Goal: Task Accomplishment & Management: Use online tool/utility

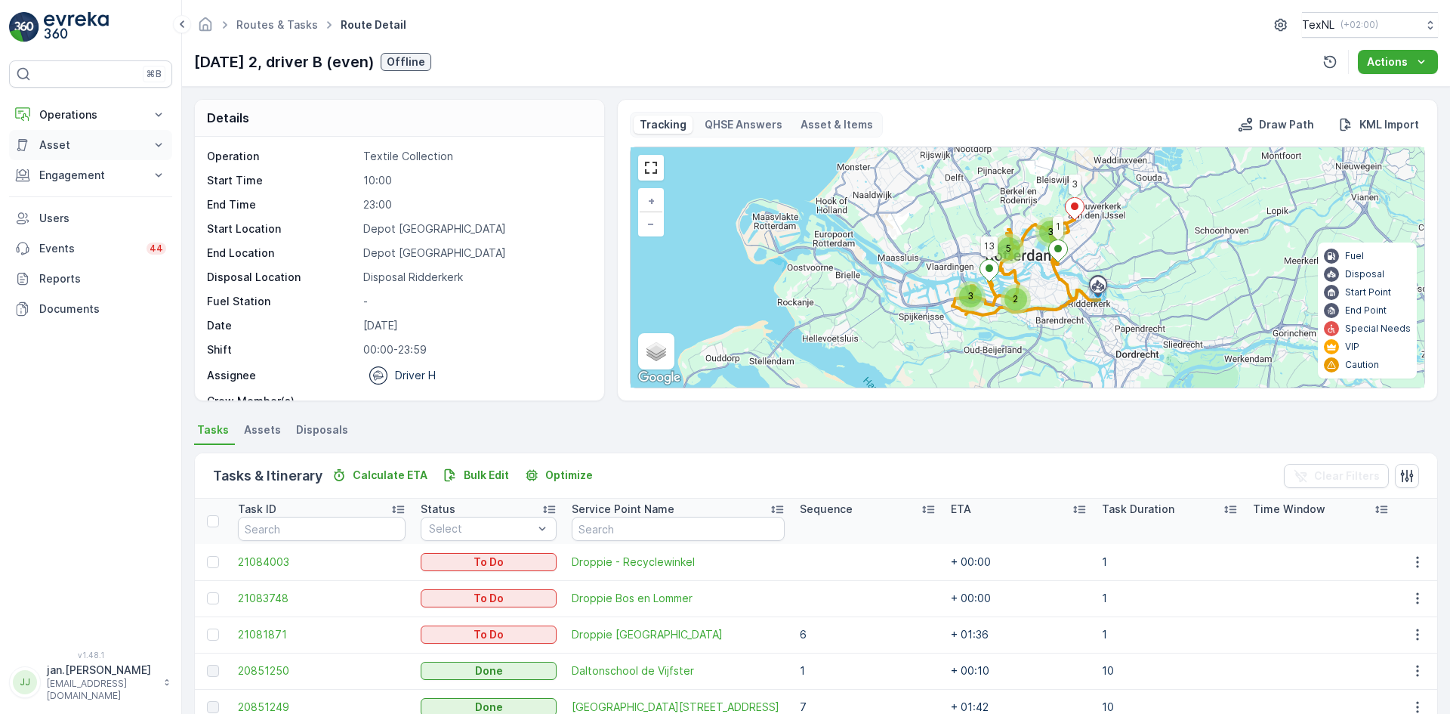
scroll to position [151, 0]
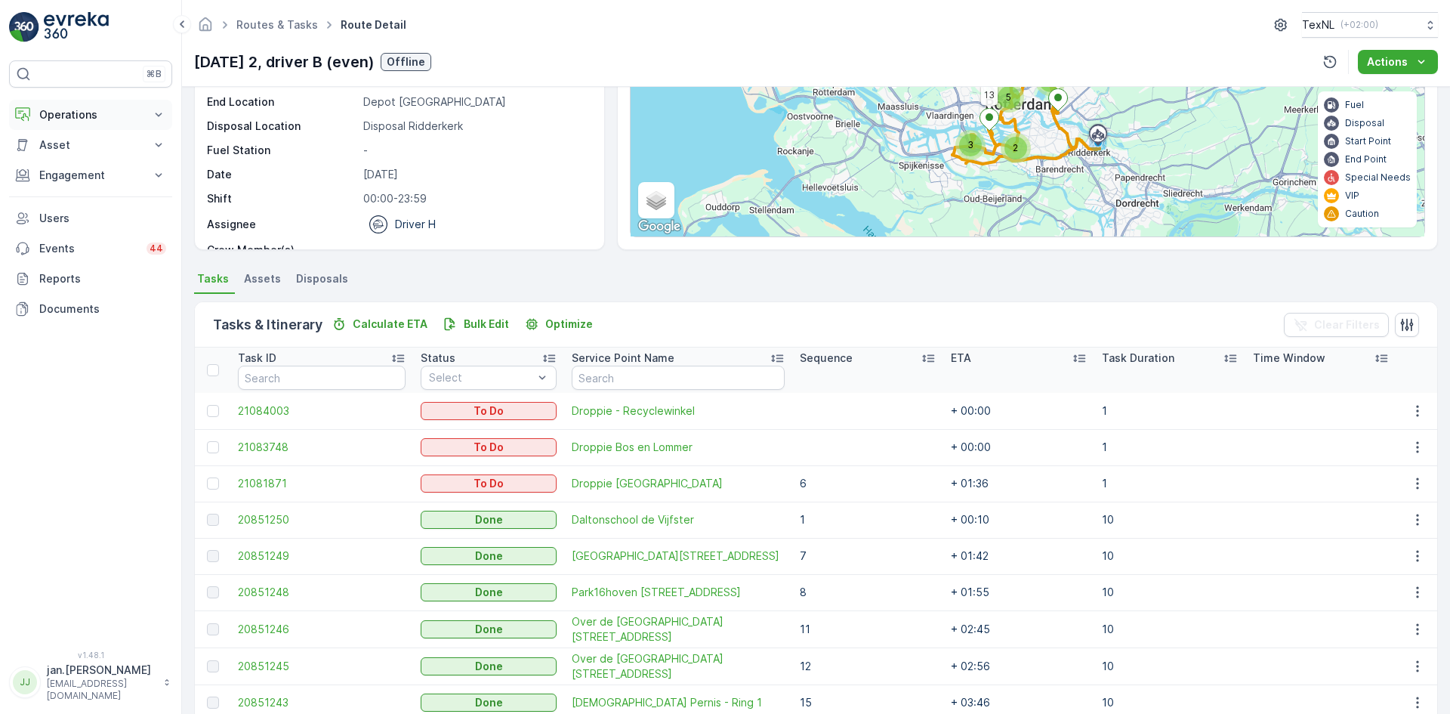
click at [104, 119] on p "Operations" at bounding box center [90, 114] width 103 height 15
click at [68, 156] on p "Planning" at bounding box center [60, 161] width 42 height 15
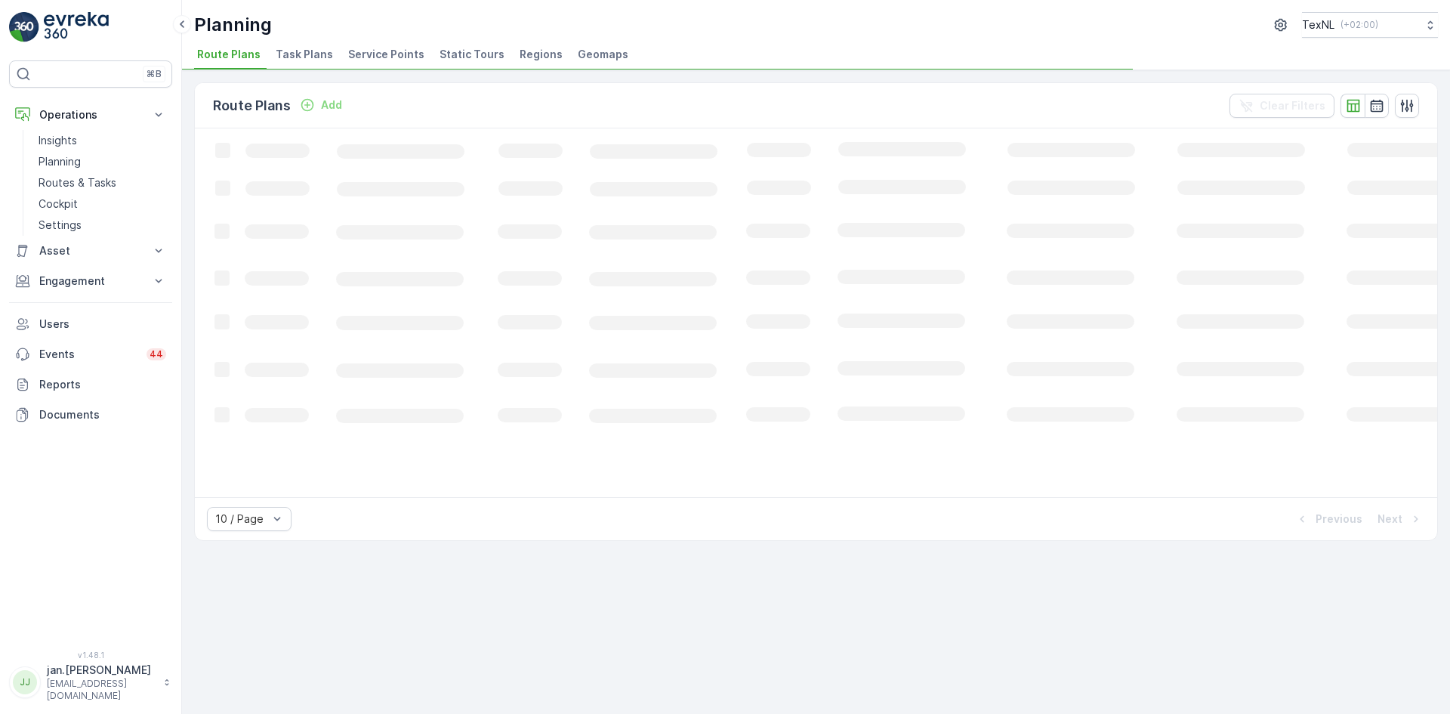
click at [402, 48] on span "Service Points" at bounding box center [386, 54] width 76 height 15
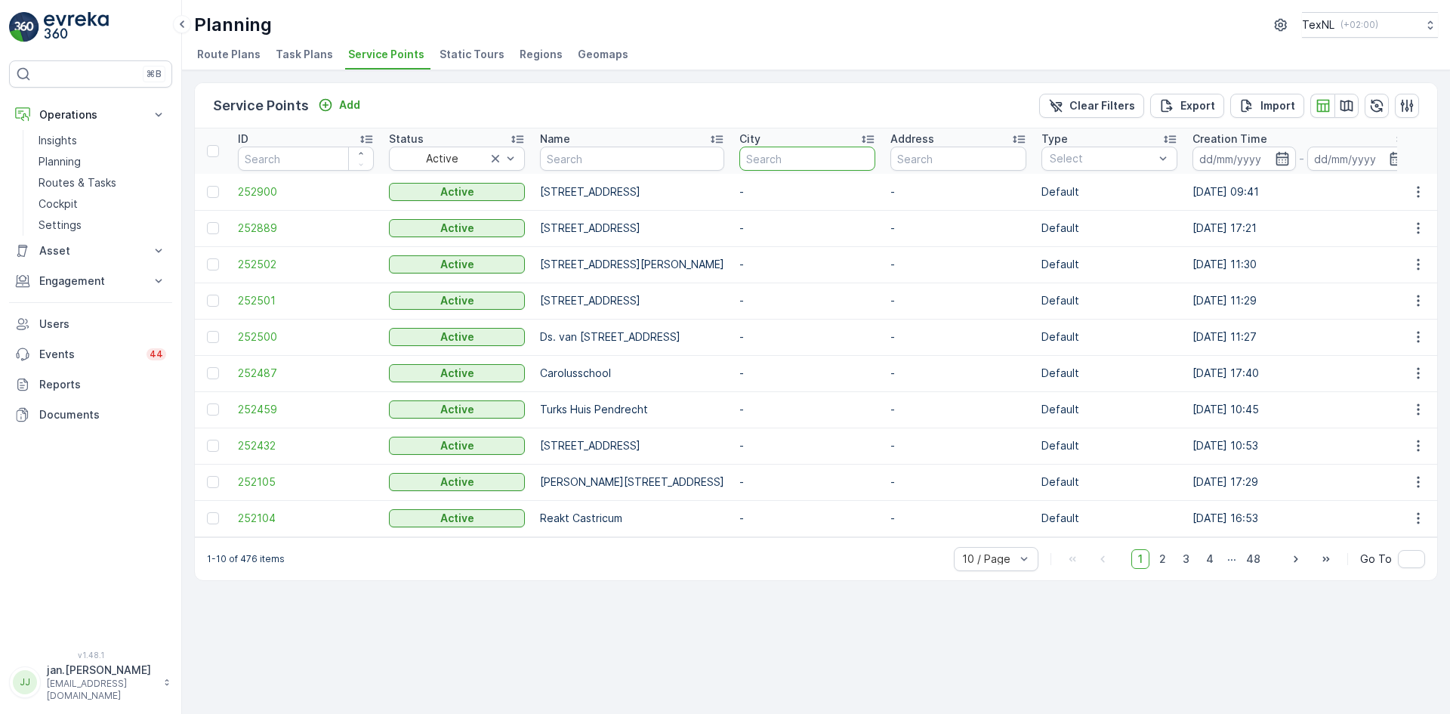
click at [875, 165] on input "text" at bounding box center [807, 158] width 136 height 24
type input "zuidland"
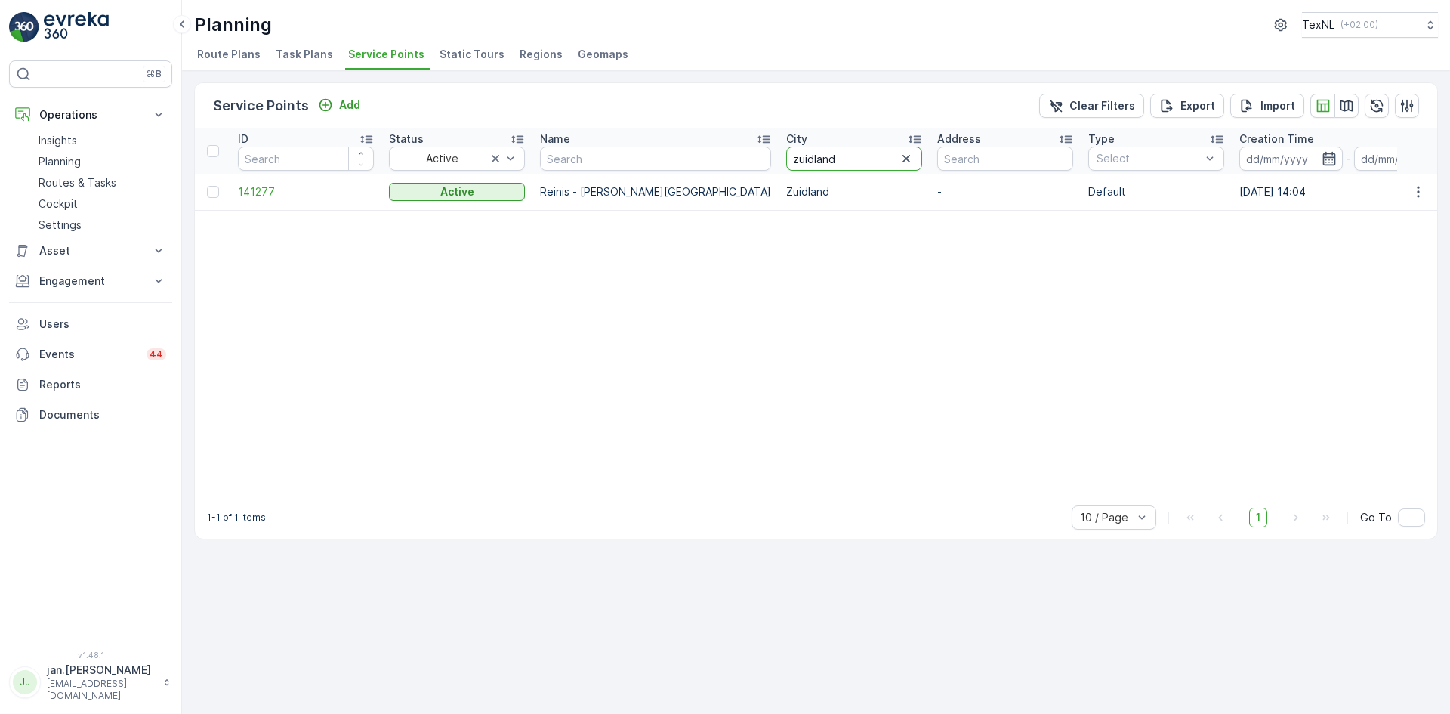
drag, startPoint x: 766, startPoint y: 159, endPoint x: 614, endPoint y: 183, distance: 153.8
click at [626, 157] on input "text" at bounding box center [655, 158] width 231 height 24
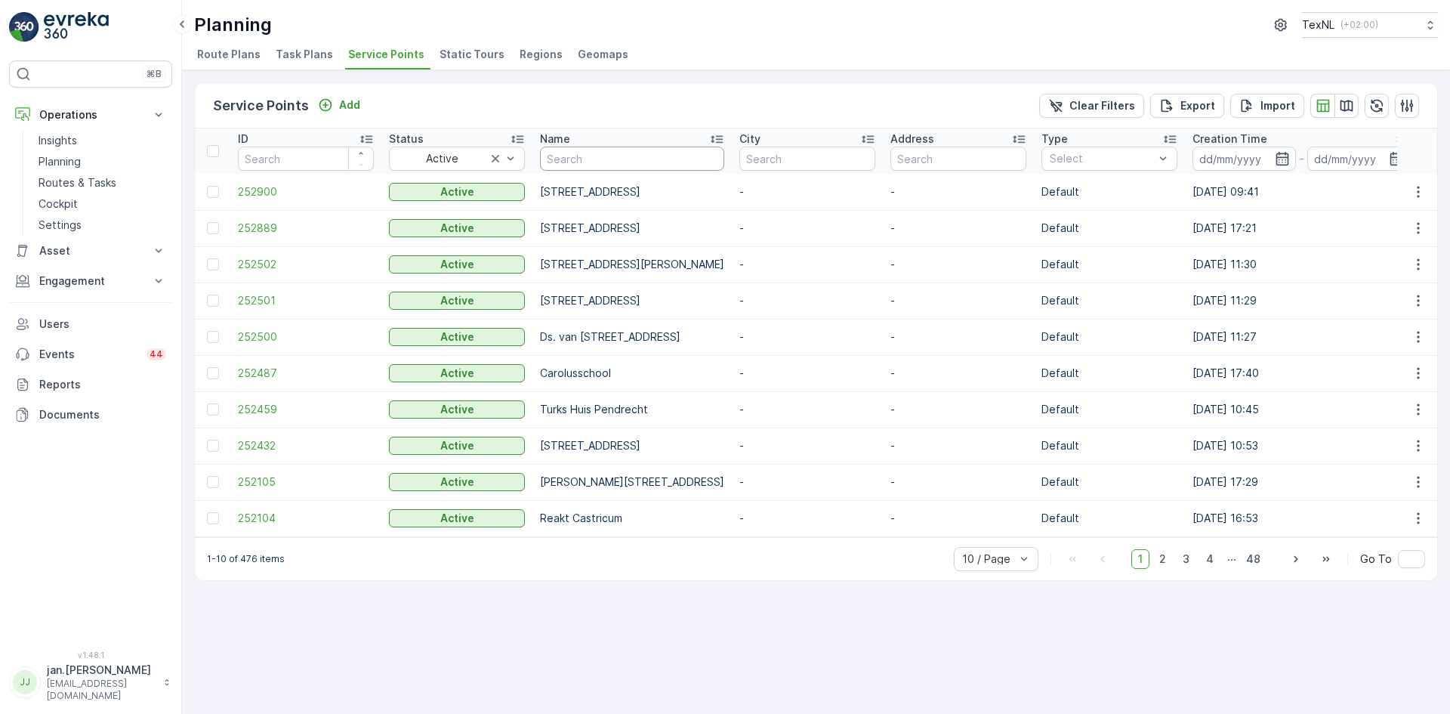
click at [617, 162] on input "text" at bounding box center [632, 158] width 184 height 24
type input "vlasbloe"
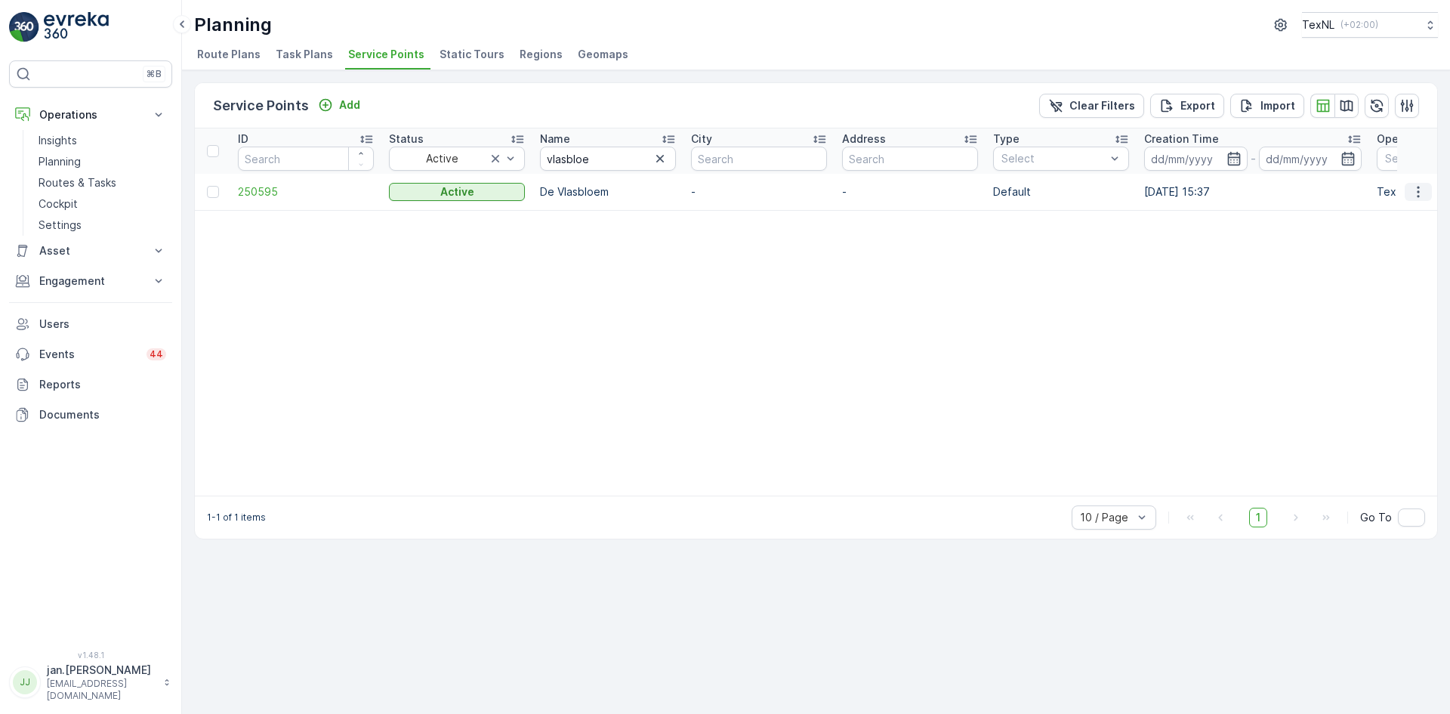
click at [1423, 191] on icon "button" at bounding box center [1418, 191] width 15 height 15
click at [1381, 230] on span "Edit Service Point" at bounding box center [1374, 235] width 91 height 15
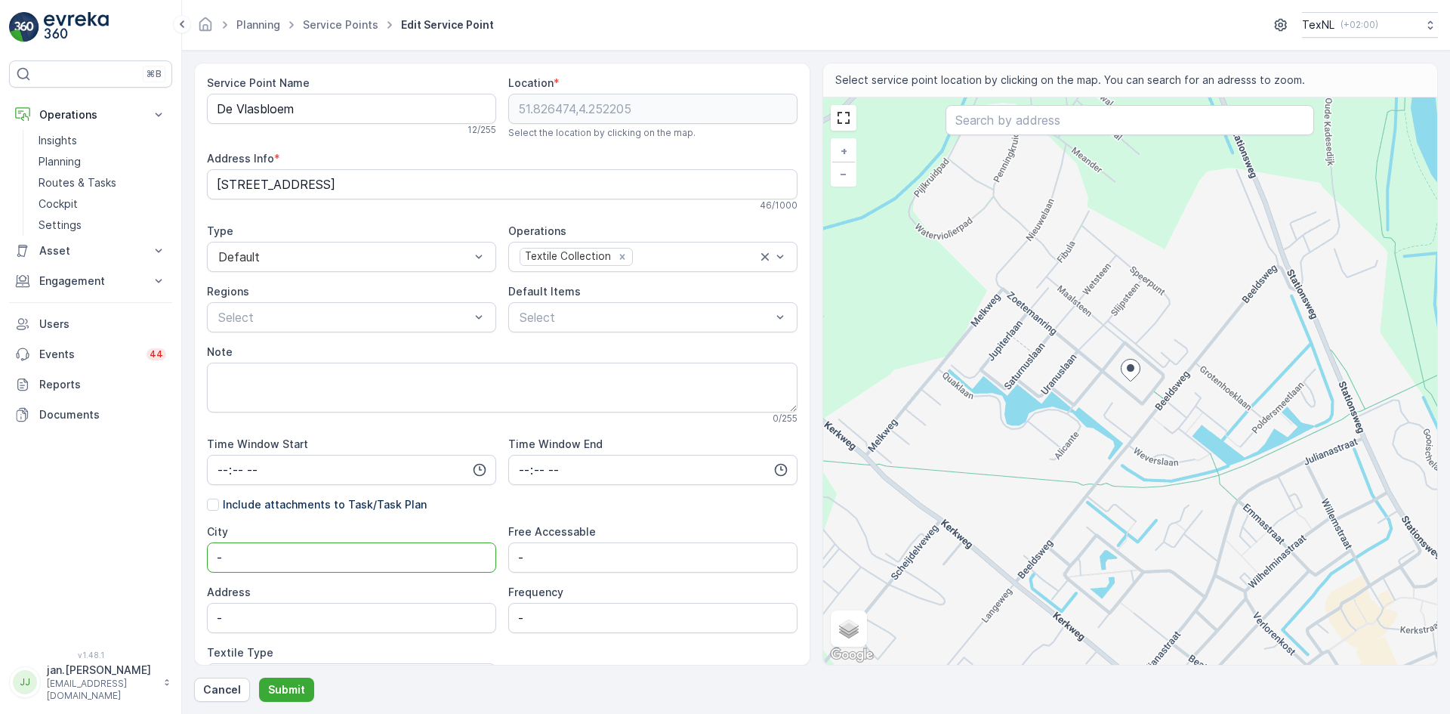
drag, startPoint x: 332, startPoint y: 556, endPoint x: 214, endPoint y: 568, distance: 118.4
click at [214, 568] on input "-" at bounding box center [351, 557] width 289 height 30
type input "Zuidland"
click at [285, 685] on p "Submit" at bounding box center [286, 689] width 37 height 15
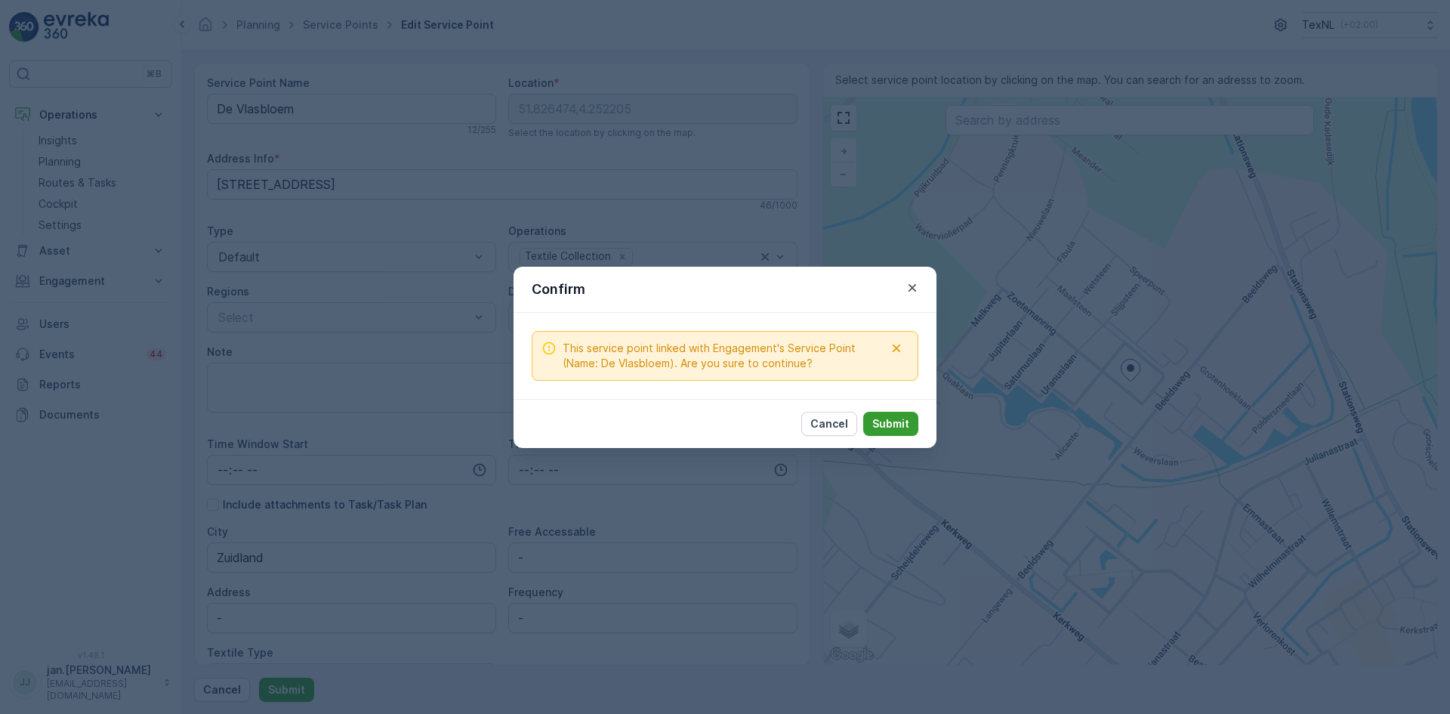
click at [883, 418] on p "Submit" at bounding box center [890, 423] width 37 height 15
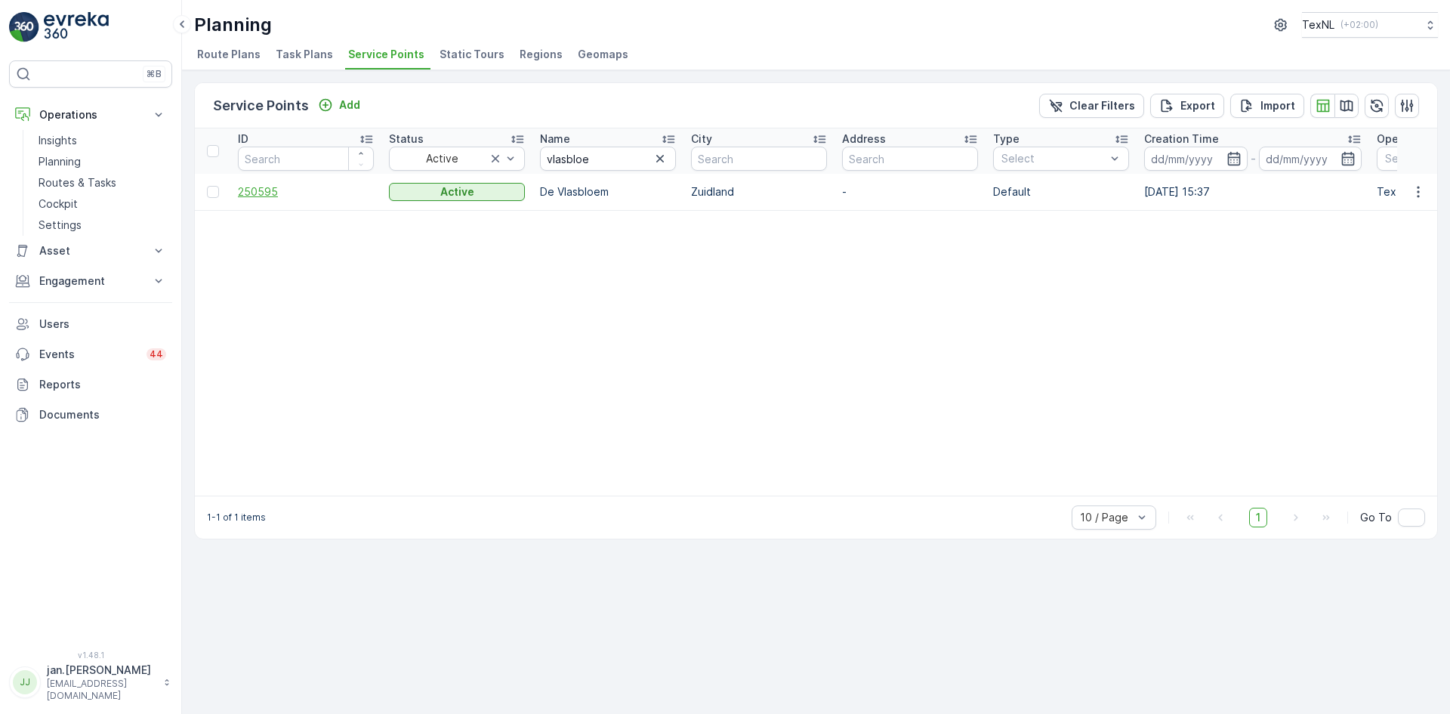
click at [274, 190] on span "250595" at bounding box center [306, 191] width 136 height 15
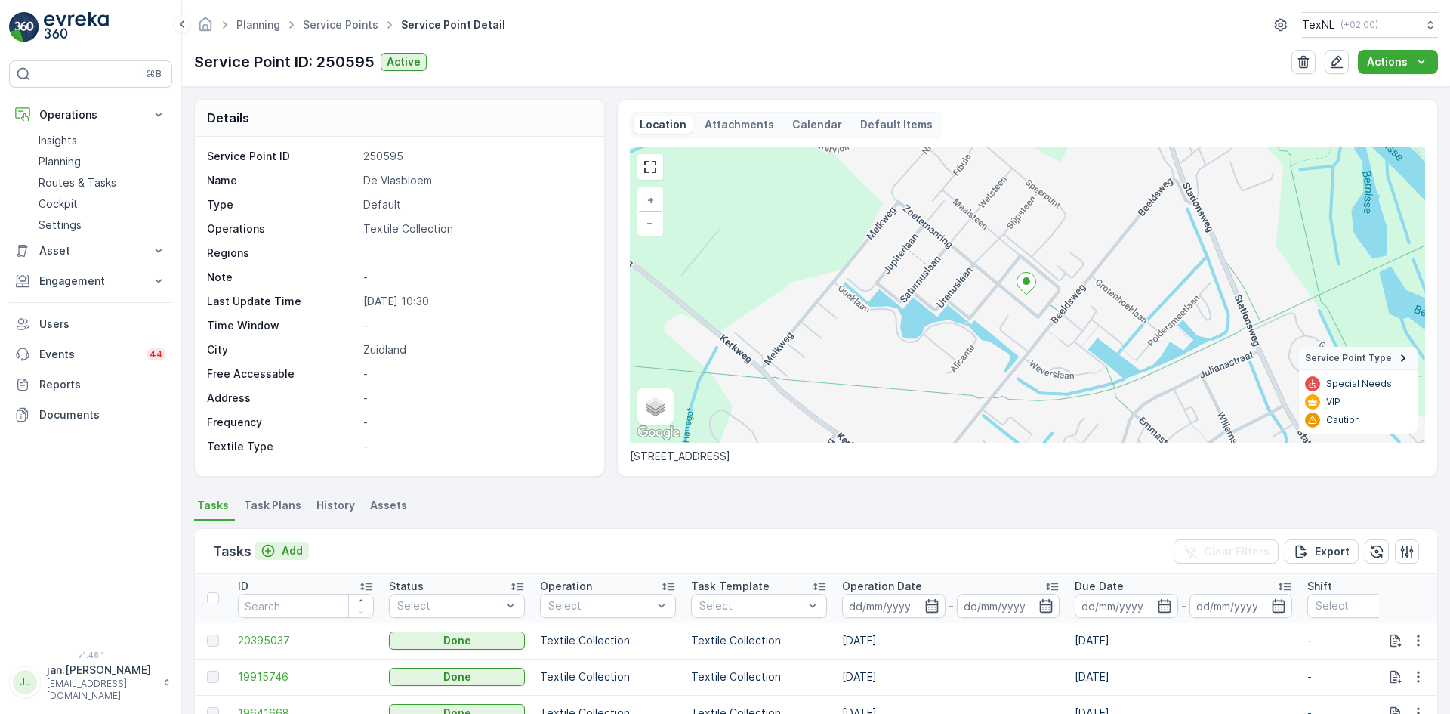
click at [298, 550] on p "Add" at bounding box center [292, 550] width 21 height 15
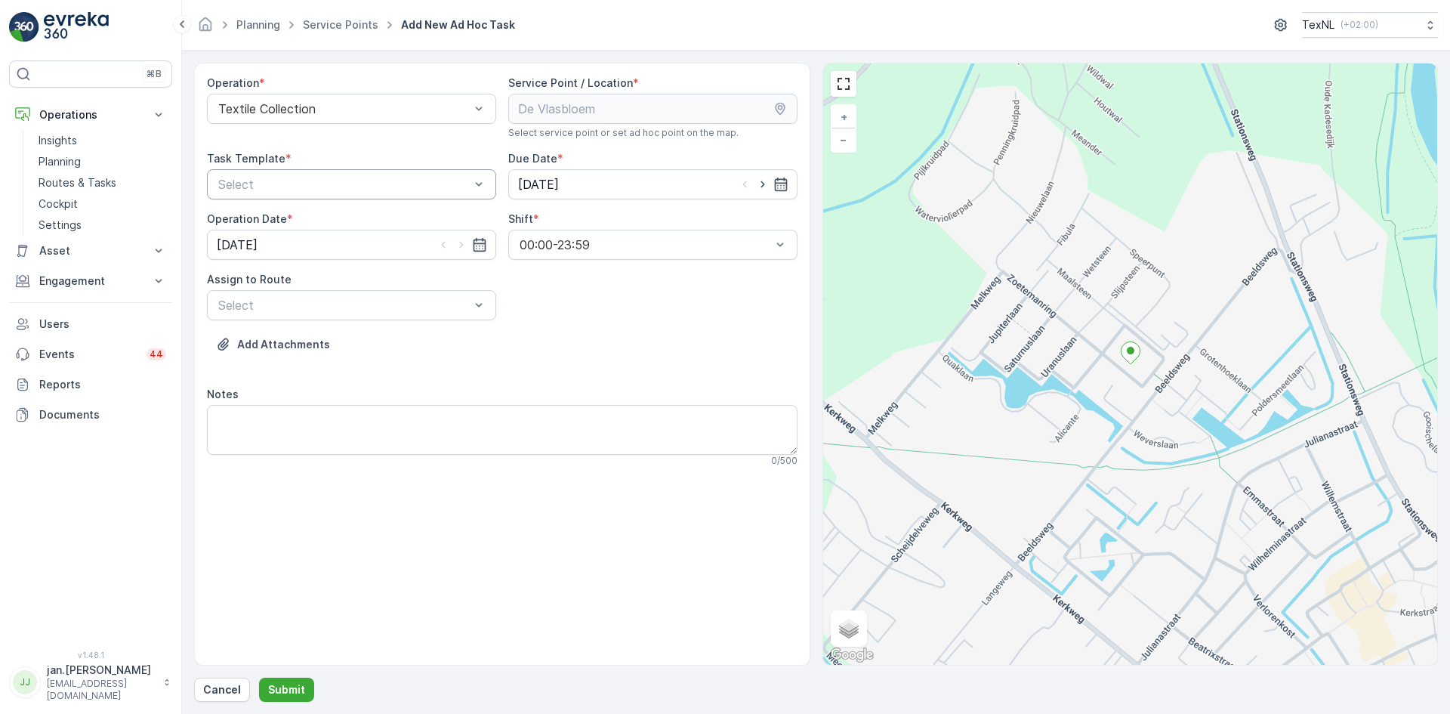
click at [327, 186] on div at bounding box center [344, 184] width 254 height 14
click at [287, 247] on span "Textile Collection" at bounding box center [264, 247] width 97 height 14
click at [566, 179] on input "[DATE]" at bounding box center [652, 184] width 289 height 30
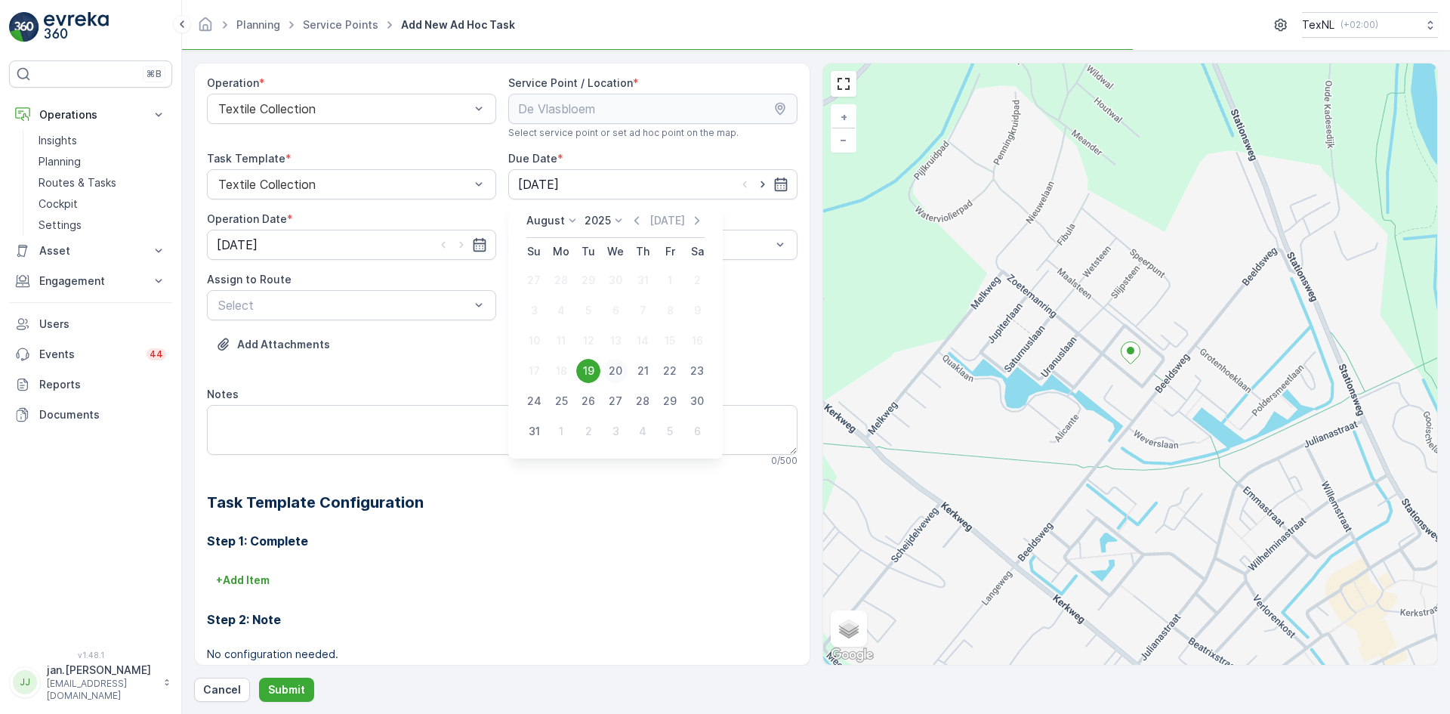
click at [618, 365] on div "20" at bounding box center [615, 371] width 24 height 24
type input "[DATE]"
click at [286, 250] on input "[DATE]" at bounding box center [351, 245] width 289 height 30
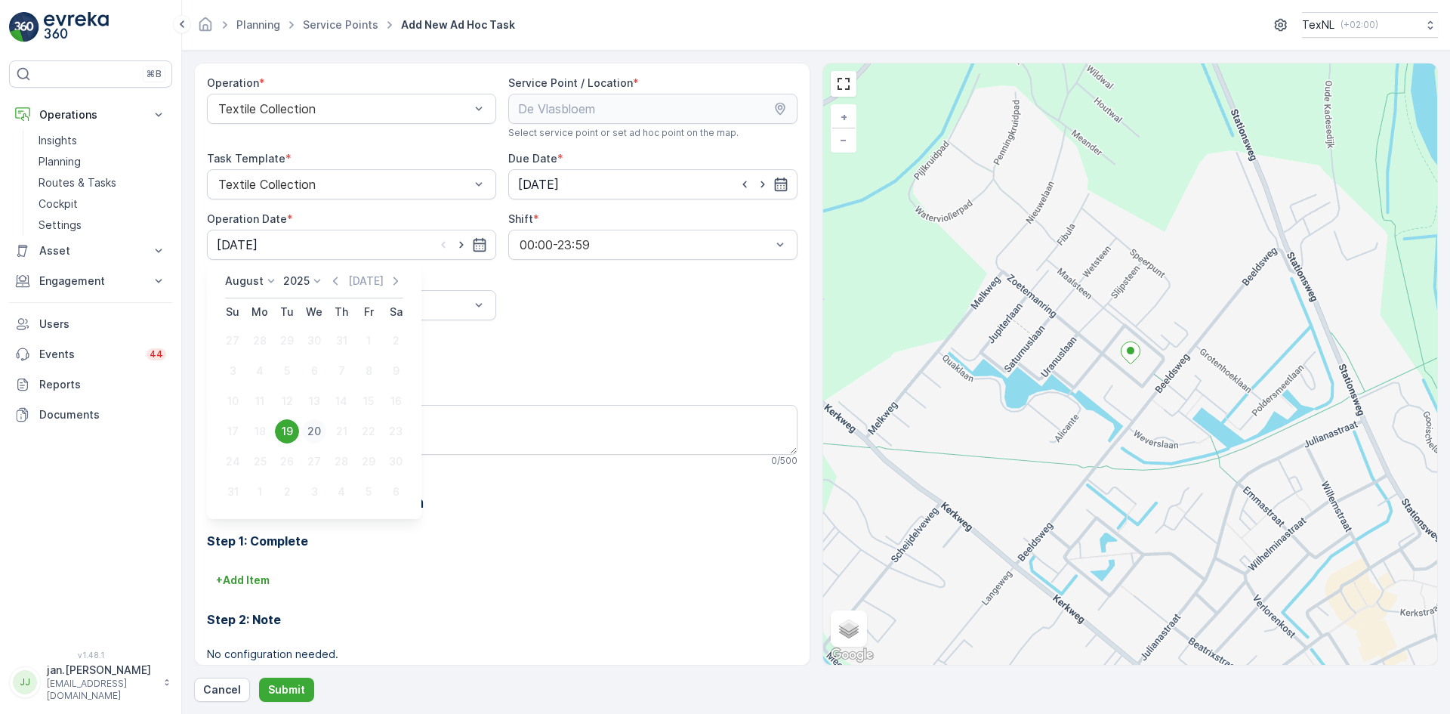
click at [315, 427] on div "20" at bounding box center [314, 431] width 24 height 24
type input "[DATE]"
click at [325, 308] on div at bounding box center [344, 305] width 254 height 14
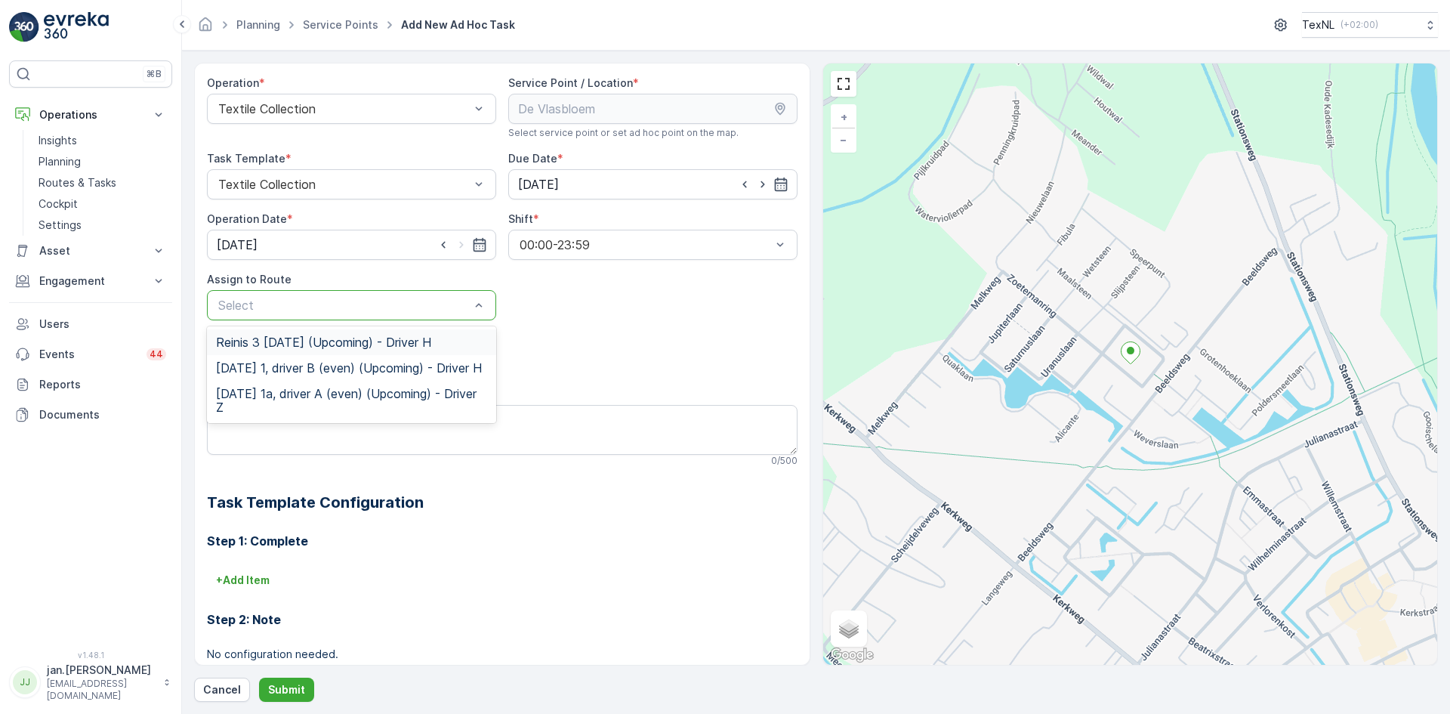
click at [304, 341] on span "Reinis 3 [DATE] (Upcoming) - Driver H" at bounding box center [323, 342] width 215 height 14
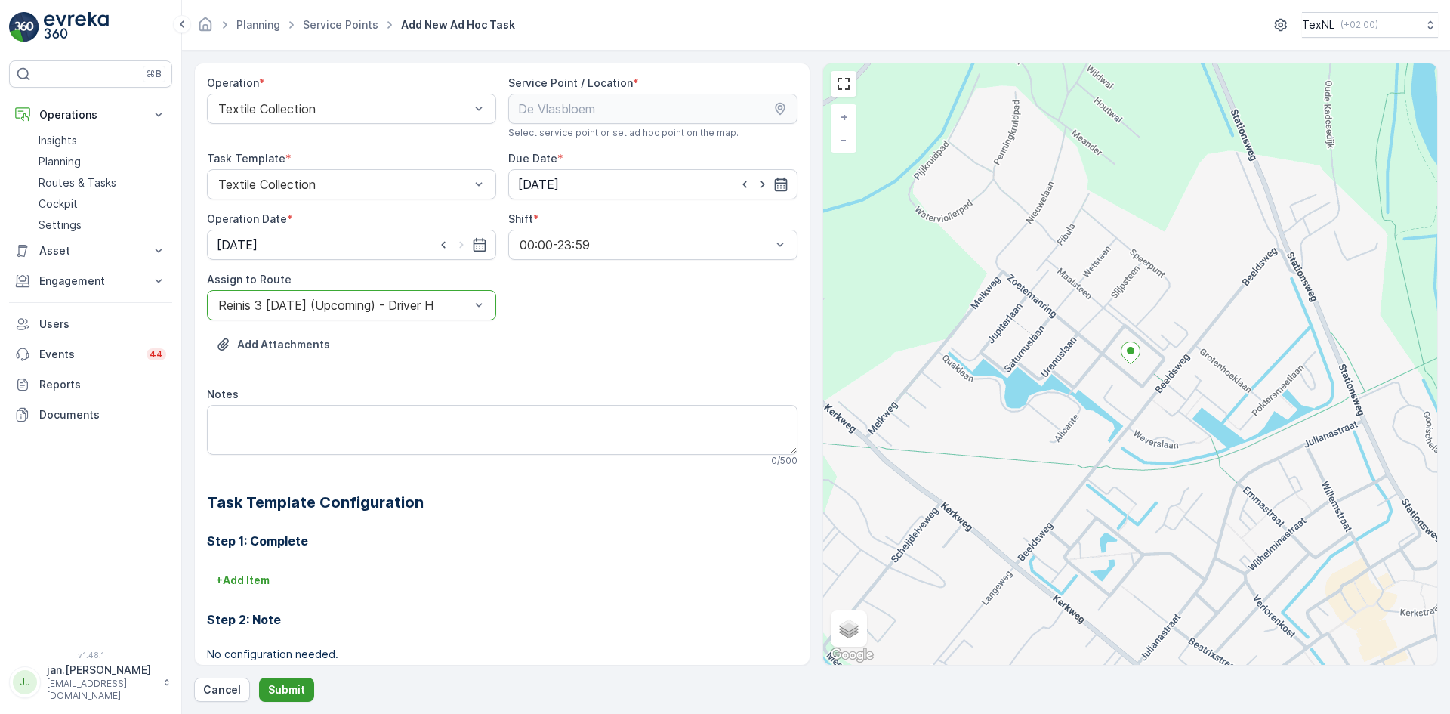
click at [293, 693] on p "Submit" at bounding box center [286, 689] width 37 height 15
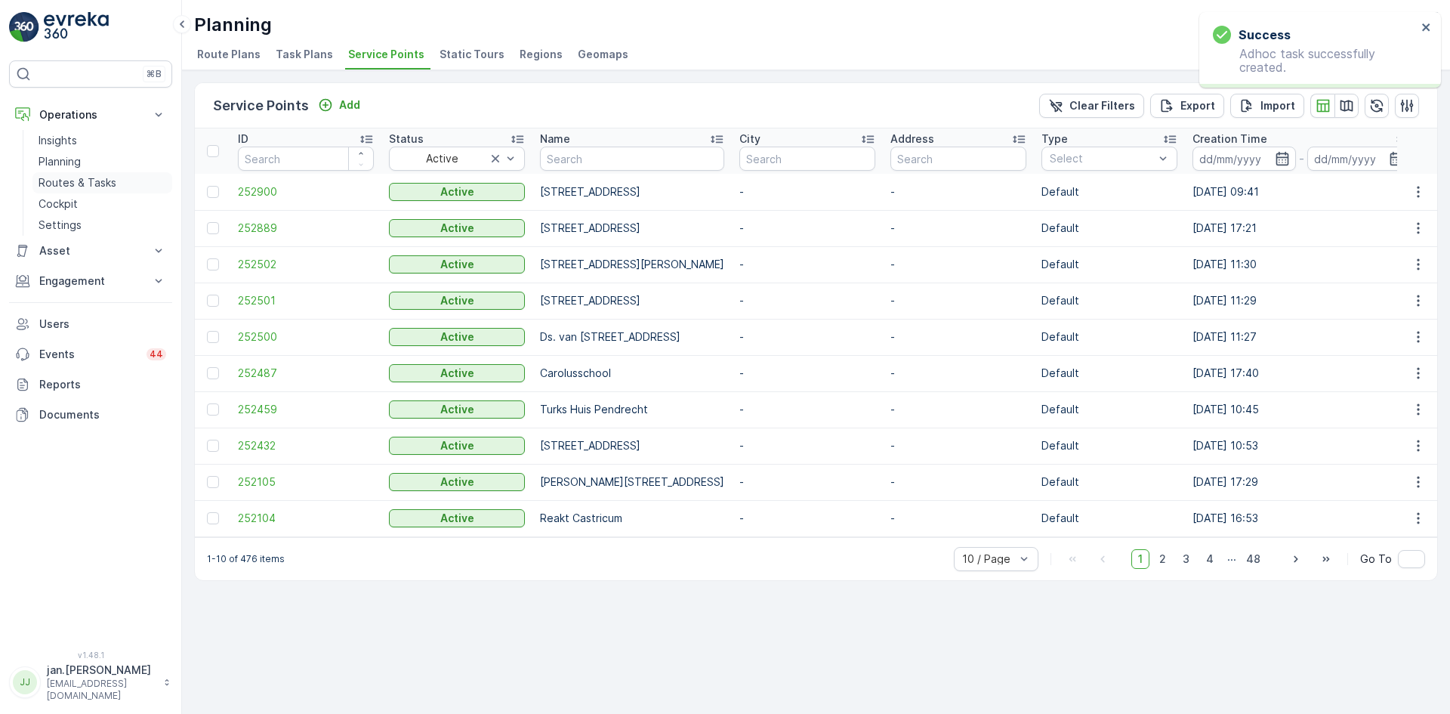
click at [101, 180] on p "Routes & Tasks" at bounding box center [78, 182] width 78 height 15
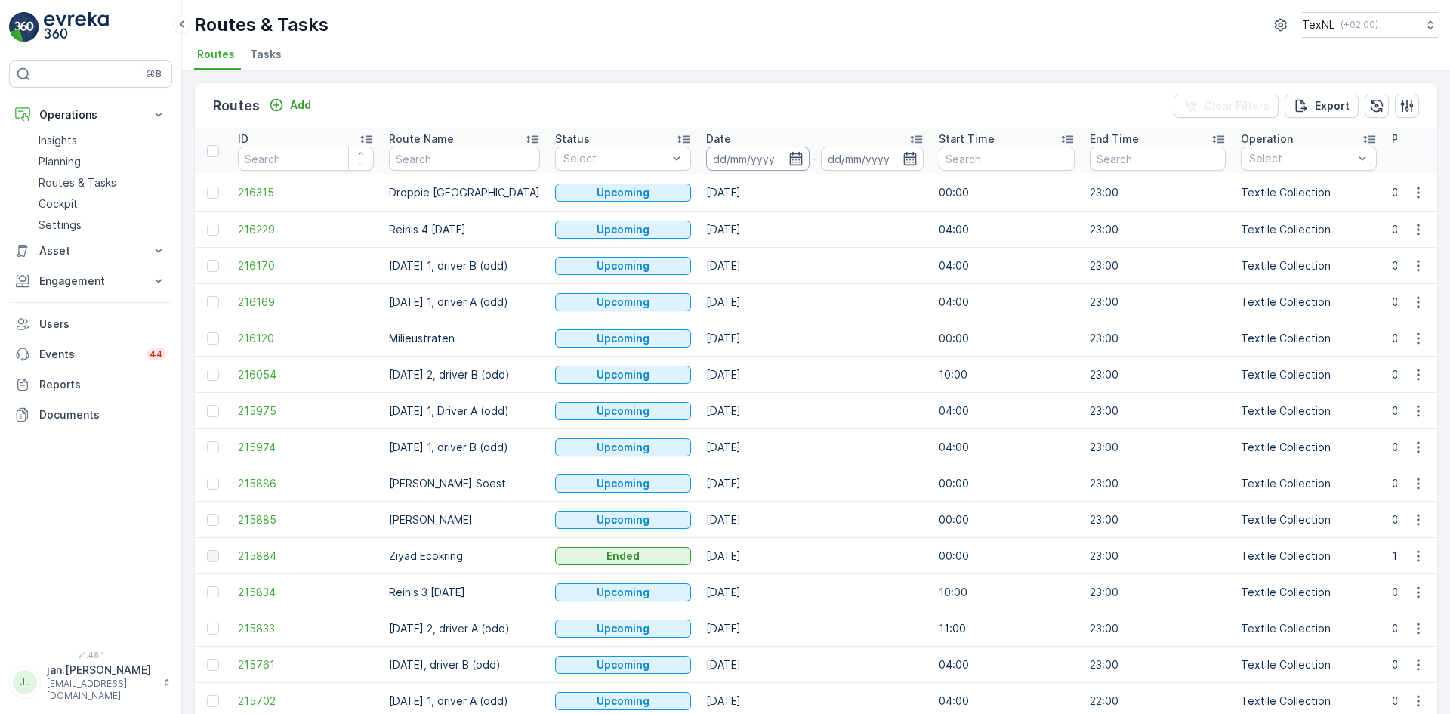
click at [744, 156] on input at bounding box center [757, 158] width 103 height 24
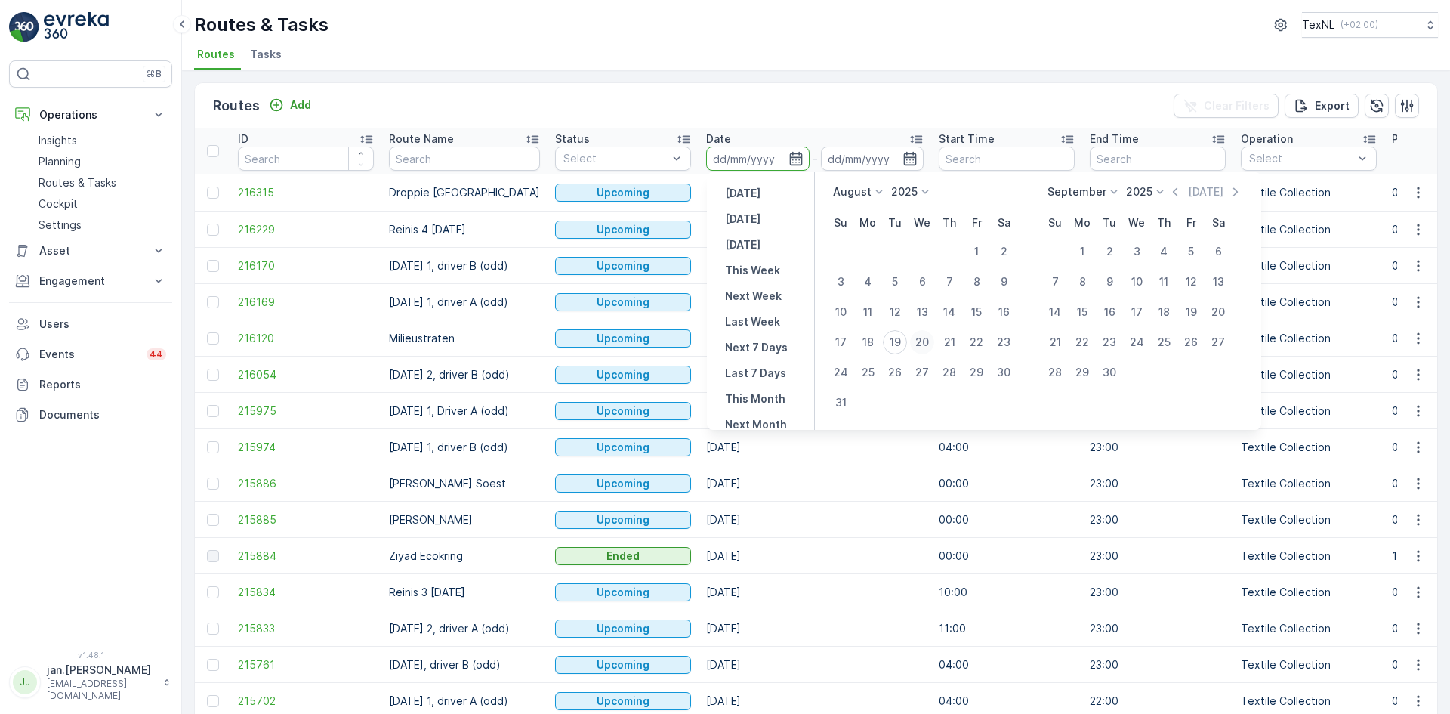
click at [923, 338] on div "20" at bounding box center [922, 342] width 24 height 24
type input "[DATE]"
click at [923, 338] on div "20" at bounding box center [922, 342] width 24 height 24
type input "[DATE]"
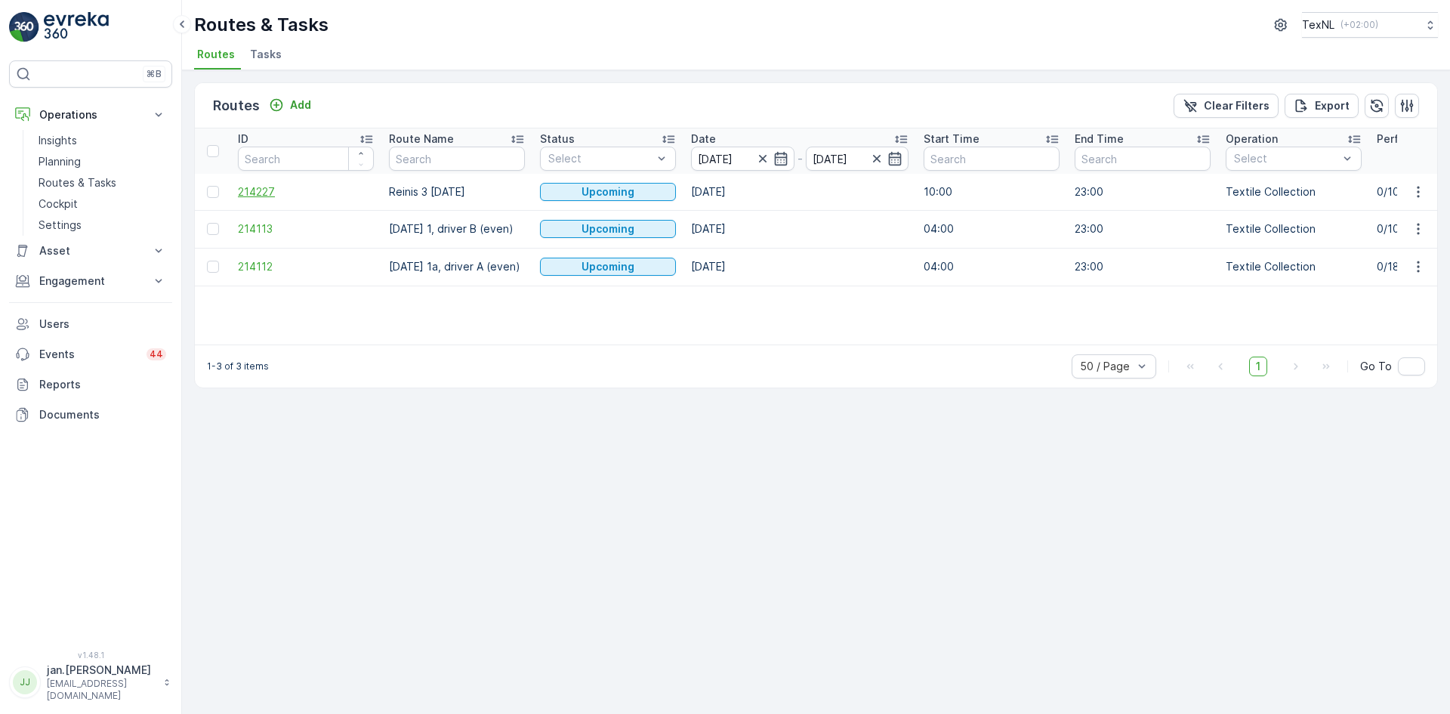
click at [264, 189] on span "214227" at bounding box center [306, 191] width 136 height 15
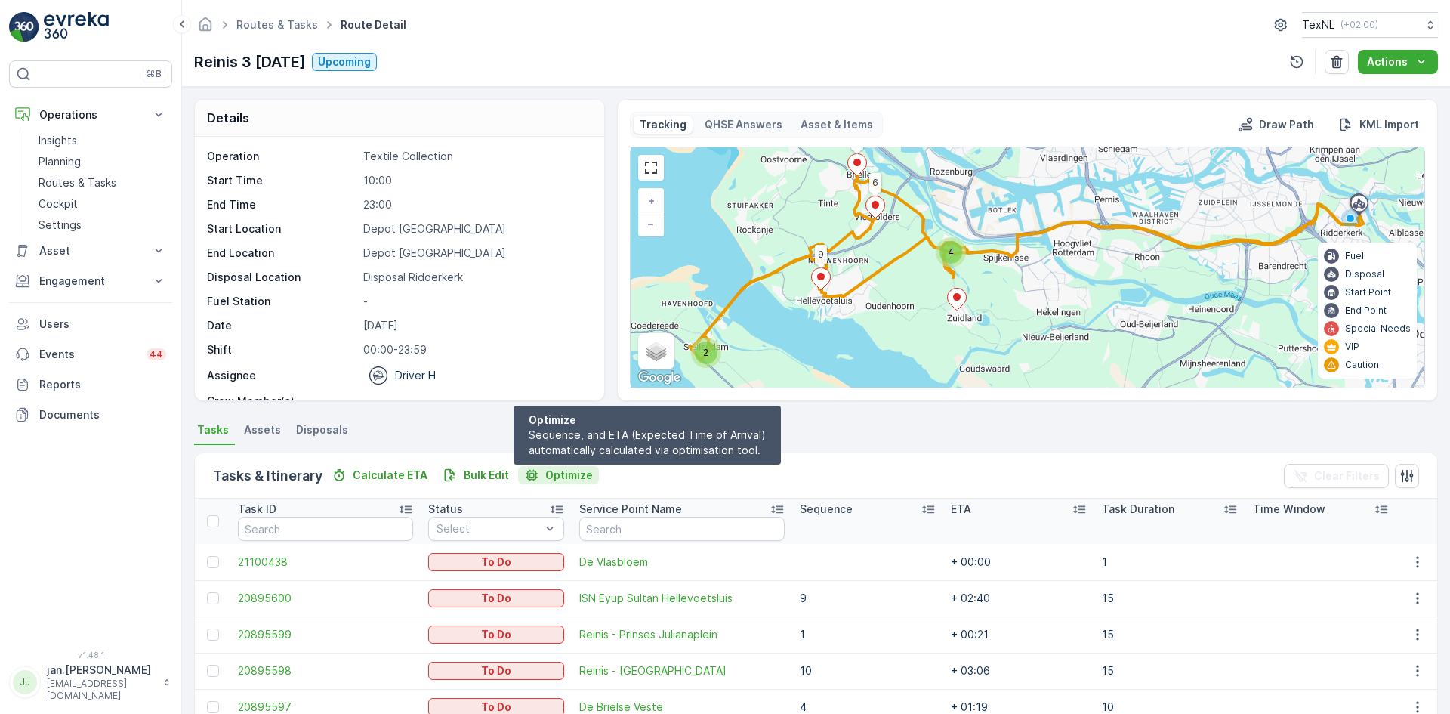
click at [563, 471] on p "Optimize" at bounding box center [569, 474] width 48 height 15
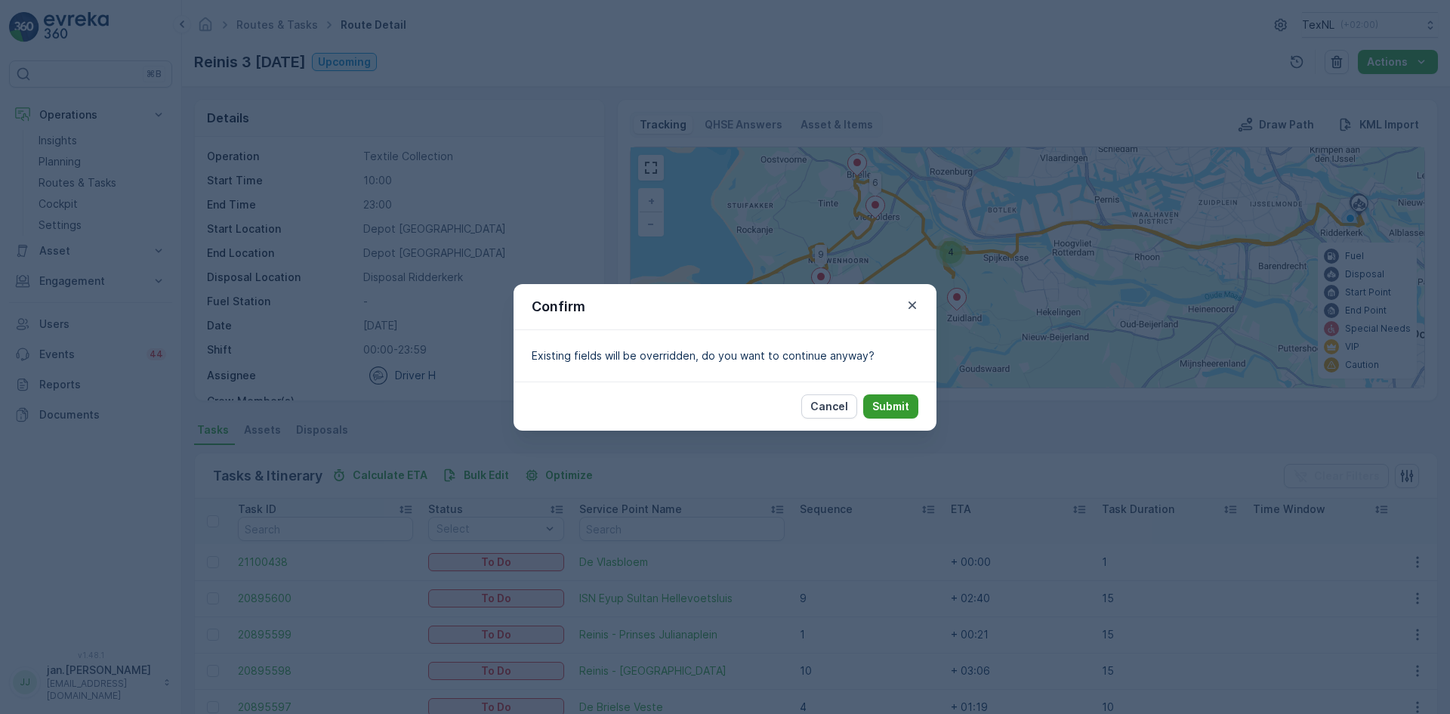
click at [880, 401] on p "Submit" at bounding box center [890, 406] width 37 height 15
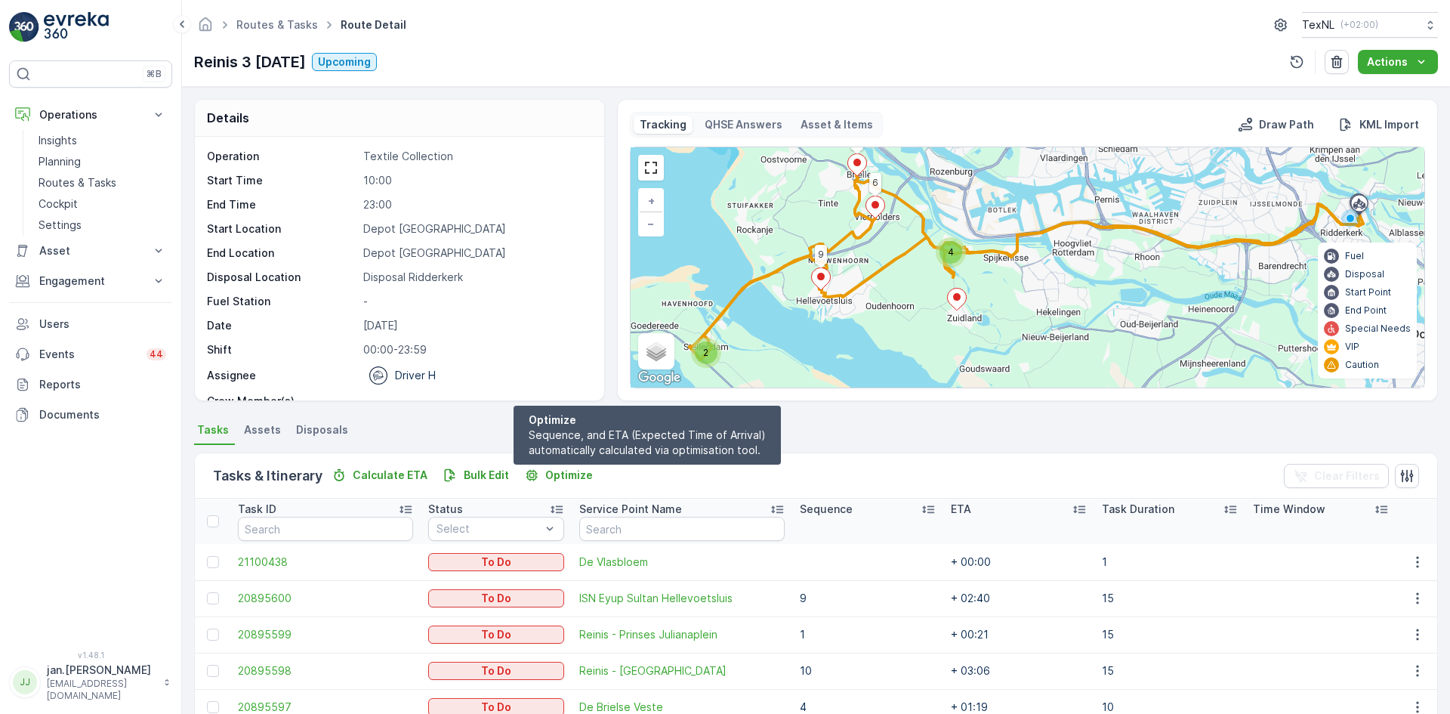
drag, startPoint x: 569, startPoint y: 473, endPoint x: 723, endPoint y: 439, distance: 157.9
click at [569, 473] on p "Optimize" at bounding box center [569, 474] width 48 height 15
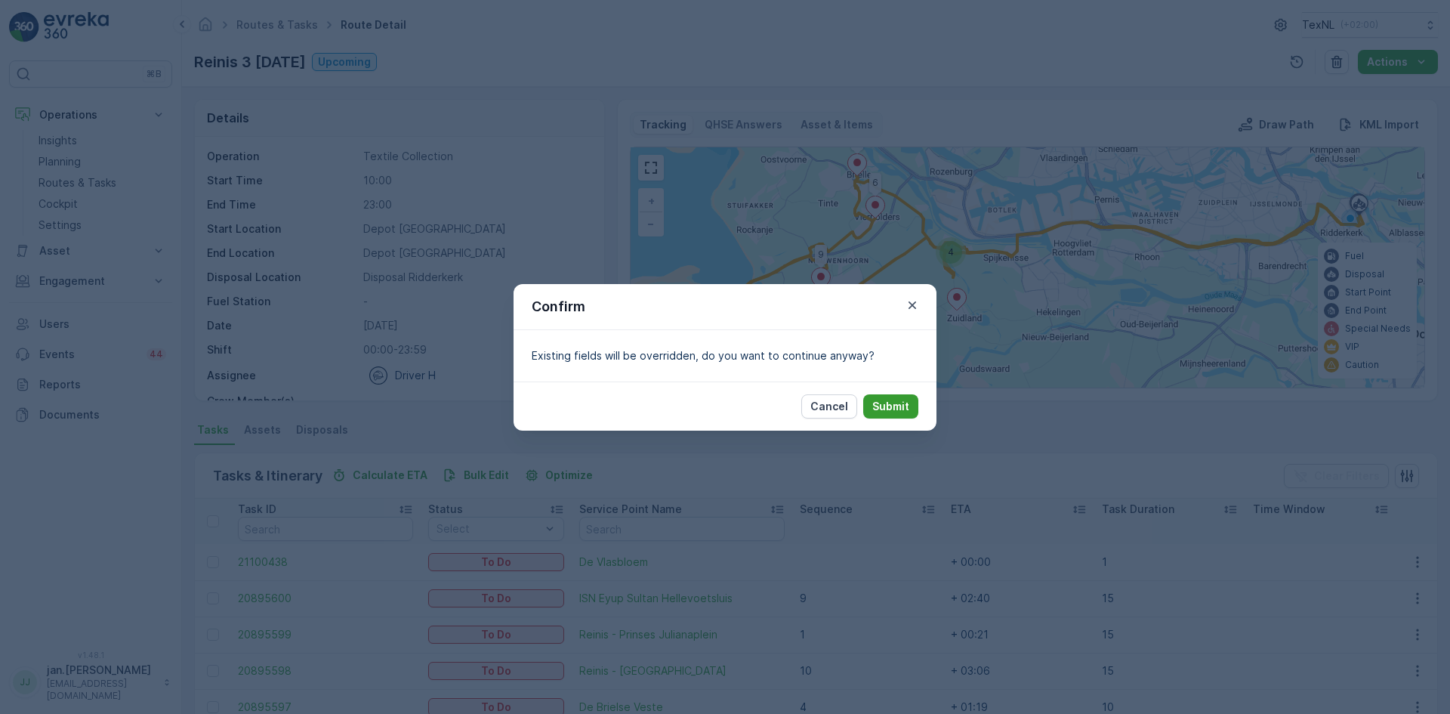
click at [888, 406] on p "Submit" at bounding box center [890, 406] width 37 height 15
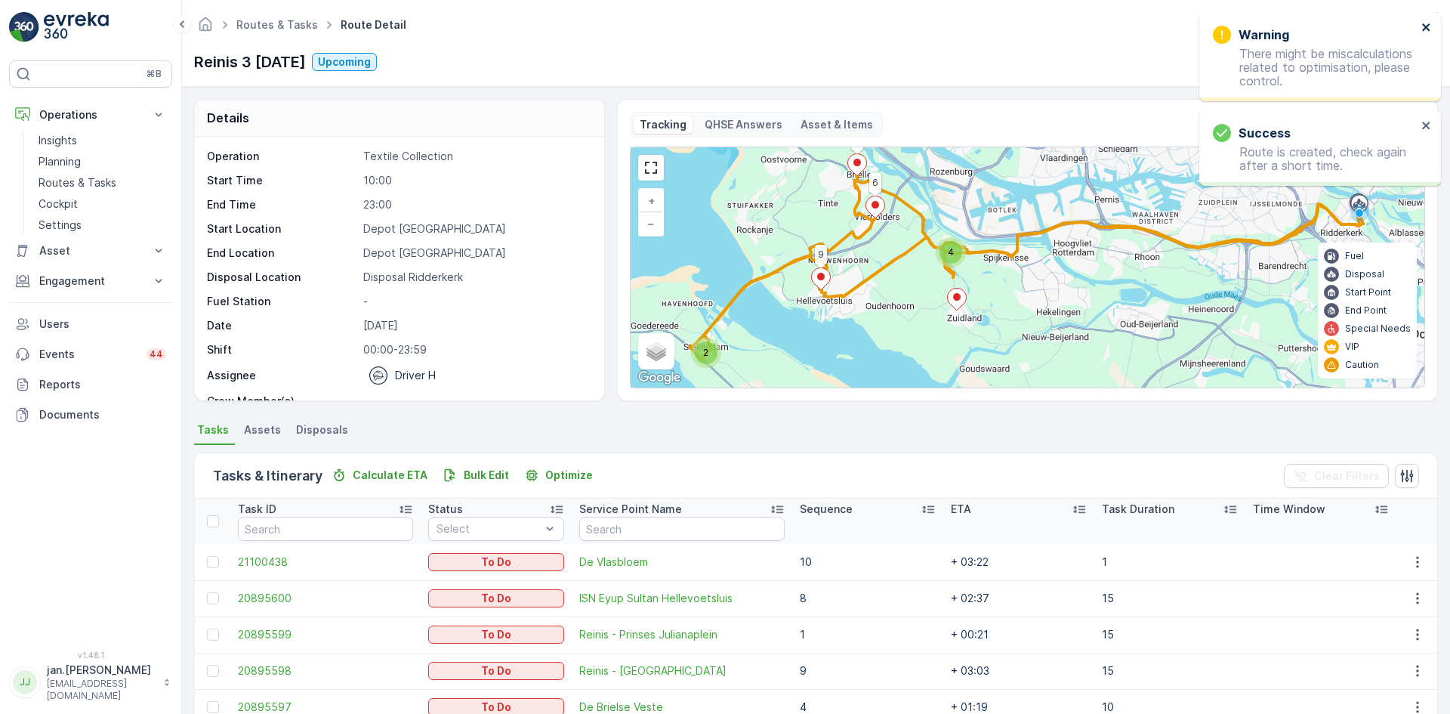
click at [1425, 28] on icon "close" at bounding box center [1426, 27] width 8 height 8
